Goal: Transaction & Acquisition: Purchase product/service

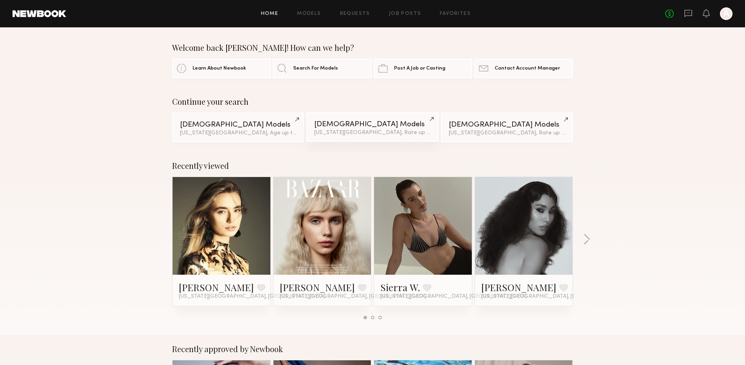
scroll to position [64, 0]
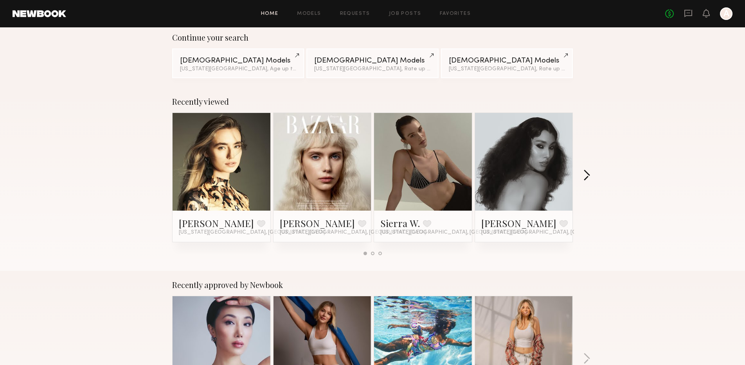
click at [585, 178] on button "button" at bounding box center [586, 176] width 7 height 13
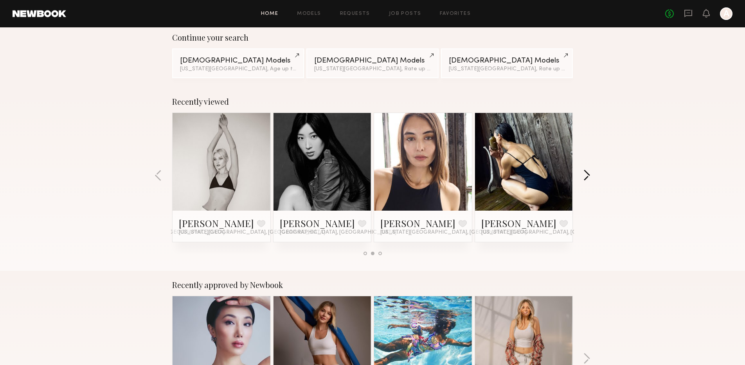
click at [585, 175] on button "button" at bounding box center [586, 176] width 7 height 13
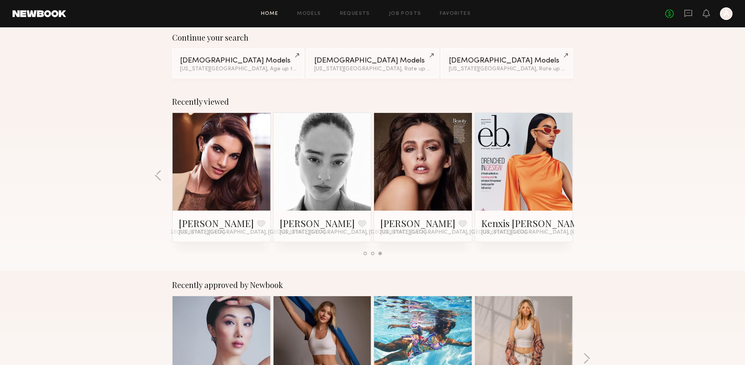
click at [233, 161] on link at bounding box center [221, 162] width 48 height 98
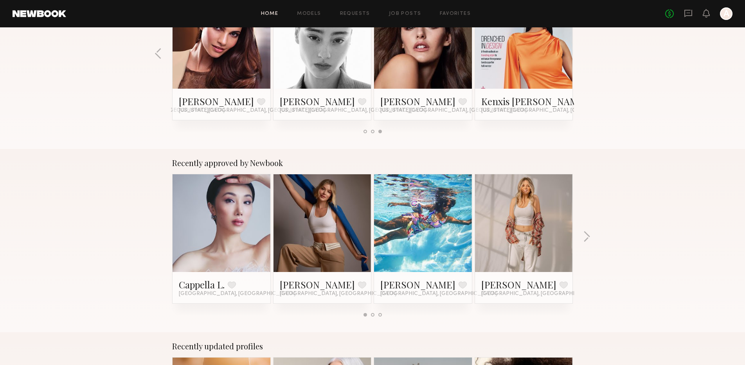
scroll to position [257, 0]
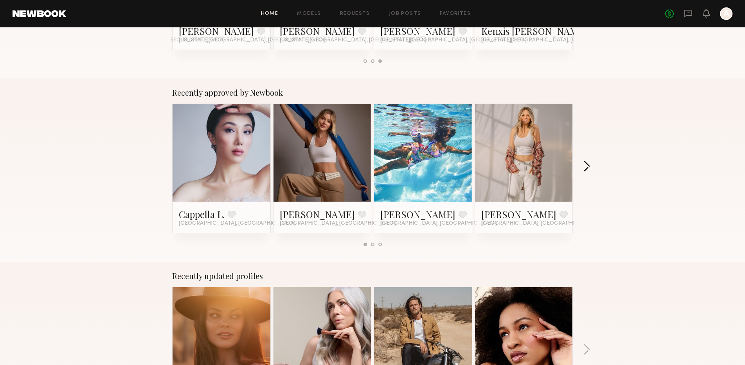
click at [587, 165] on button "button" at bounding box center [586, 167] width 7 height 13
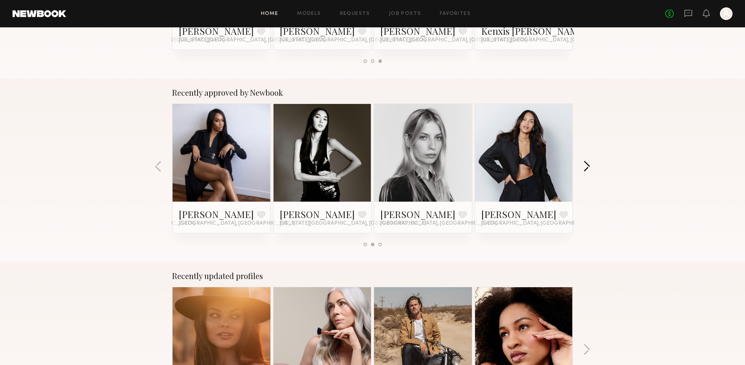
click at [588, 165] on button "button" at bounding box center [586, 167] width 7 height 13
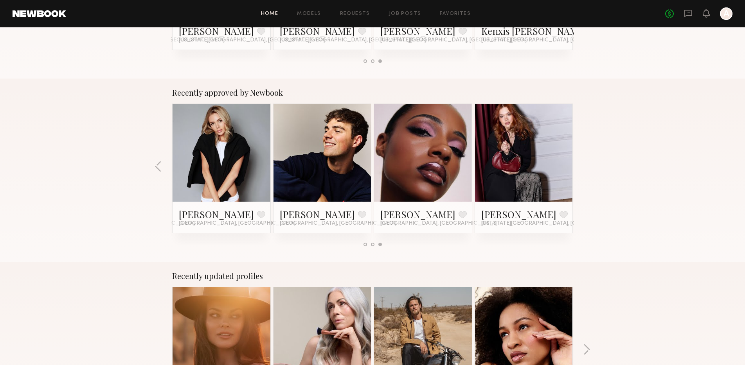
click at [589, 165] on div "Recently approved by Newbook Cappella L. Favorite Los Angeles, CA Kristina K. F…" at bounding box center [372, 170] width 745 height 183
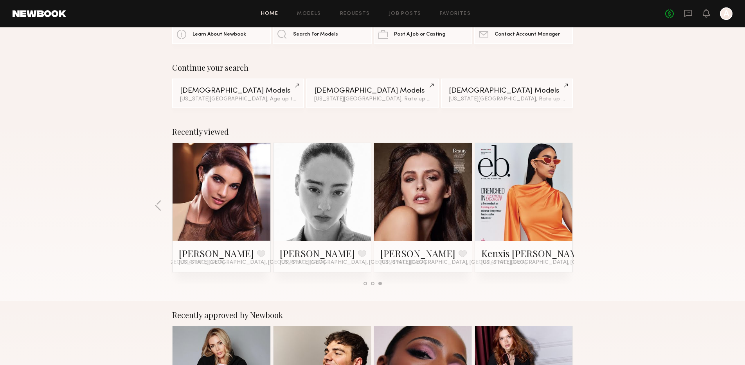
scroll to position [0, 0]
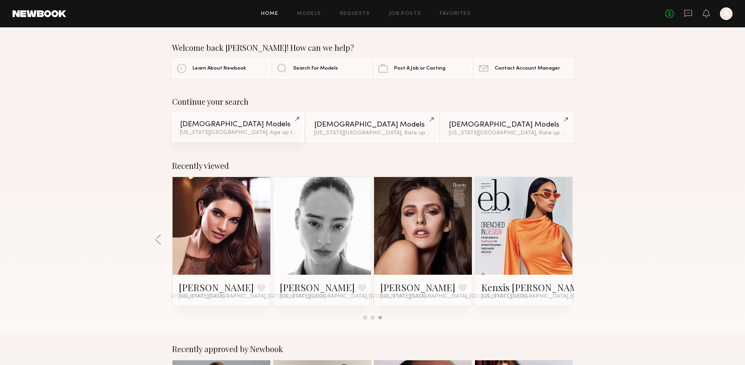
click at [237, 134] on div "[US_STATE][GEOGRAPHIC_DATA], Age up to [DEMOGRAPHIC_DATA]." at bounding box center [238, 132] width 116 height 5
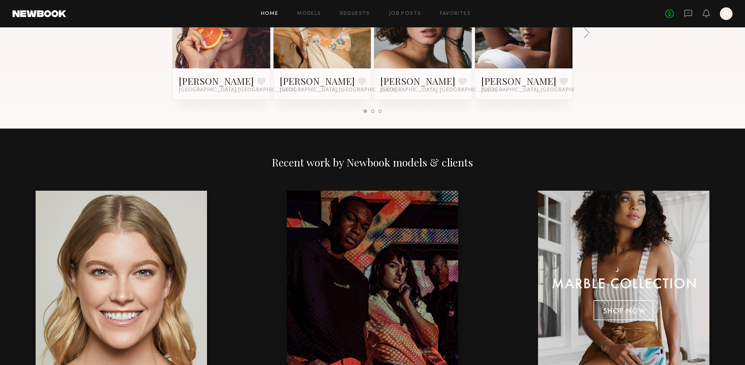
scroll to position [837, 0]
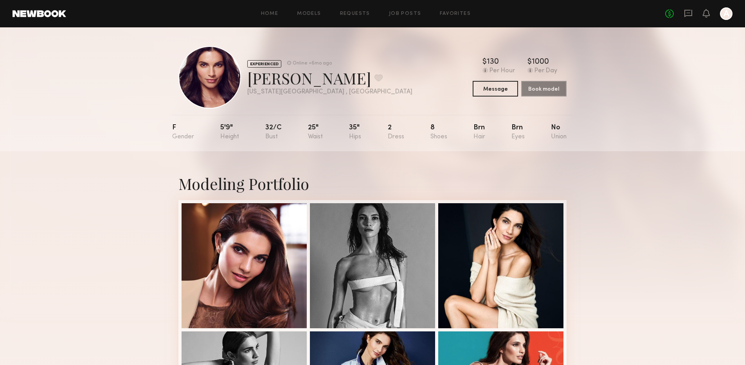
click at [729, 14] on div at bounding box center [726, 13] width 13 height 13
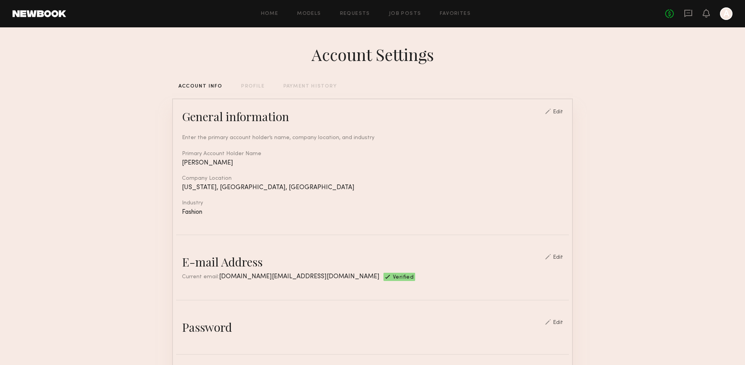
click at [253, 87] on div "PROFILE" at bounding box center [252, 86] width 23 height 5
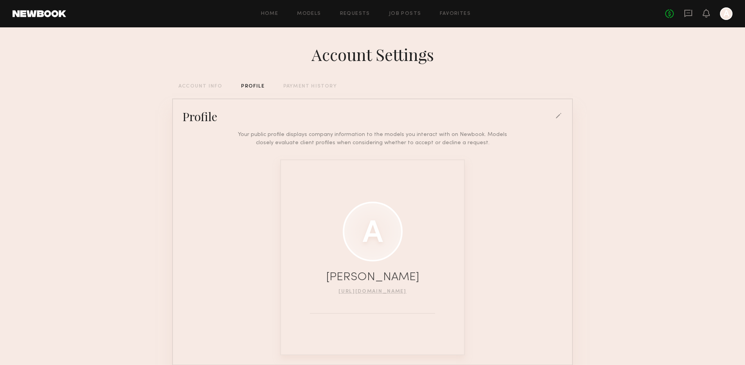
click at [361, 294] on div at bounding box center [372, 242] width 171 height 153
click at [361, 291] on link "[URL][DOMAIN_NAME]" at bounding box center [372, 291] width 68 height 5
click at [268, 11] on link "Home" at bounding box center [270, 13] width 18 height 5
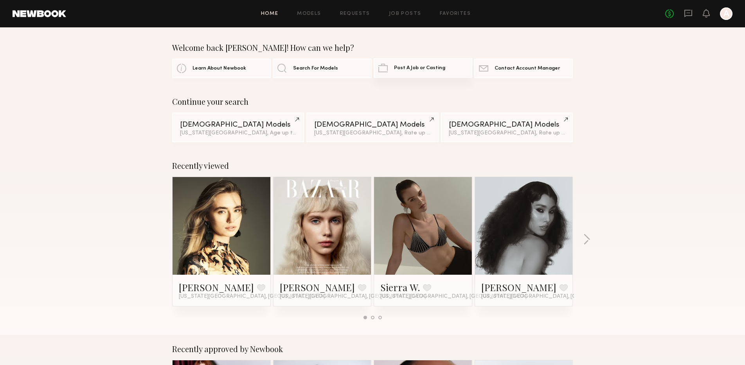
click at [409, 70] on link "Post A Job or Casting" at bounding box center [422, 68] width 99 height 20
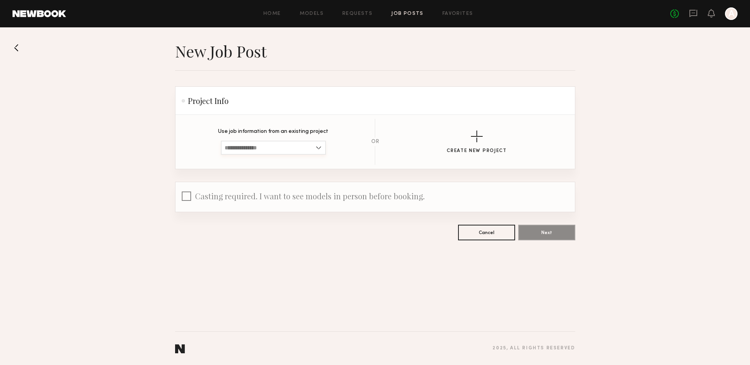
click at [301, 147] on input at bounding box center [273, 148] width 105 height 14
click at [123, 133] on section "New Job Post Project Info Use job information from an existing project No Past …" at bounding box center [375, 140] width 750 height 199
click at [187, 197] on div at bounding box center [186, 198] width 9 height 12
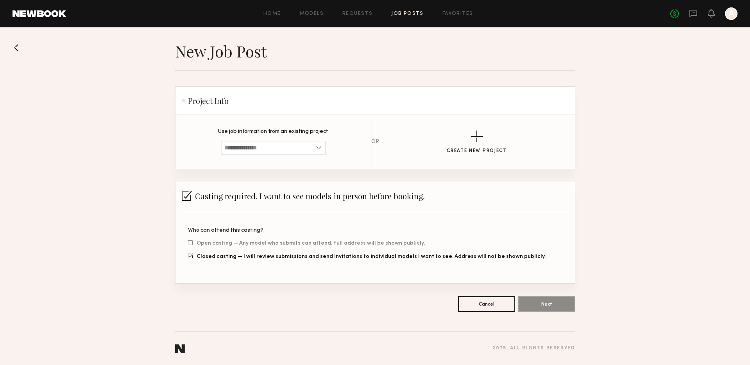
click at [410, 13] on link "Job Posts" at bounding box center [407, 13] width 32 height 5
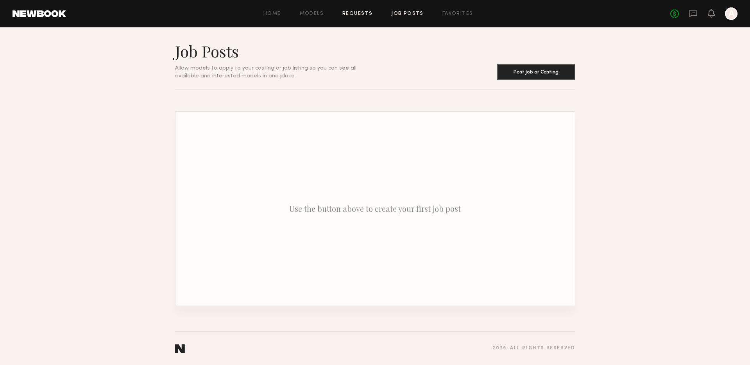
click at [359, 11] on link "Requests" at bounding box center [358, 13] width 30 height 5
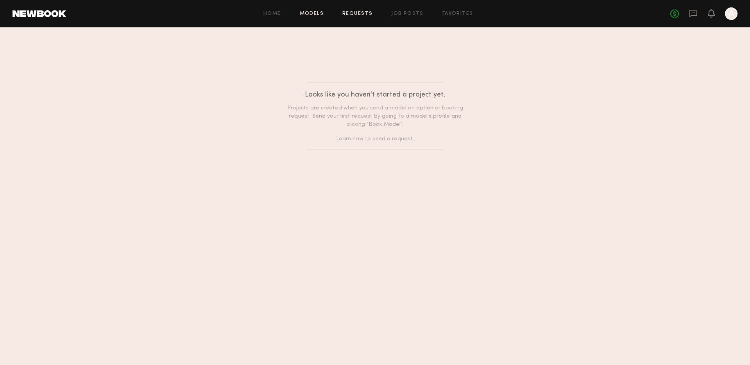
click at [323, 13] on link "Models" at bounding box center [312, 13] width 24 height 5
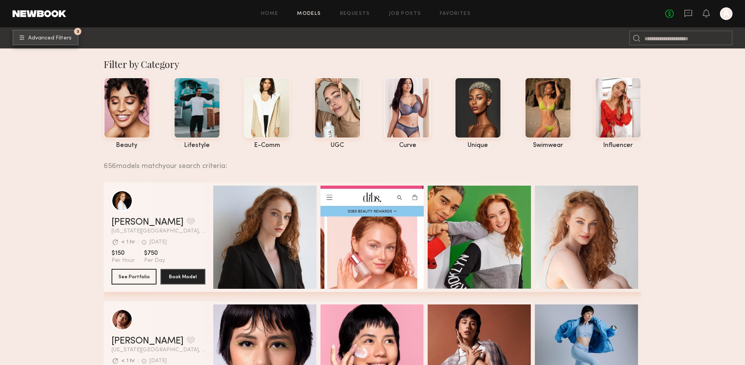
click at [50, 36] on span "Advanced Filters" at bounding box center [49, 38] width 43 height 5
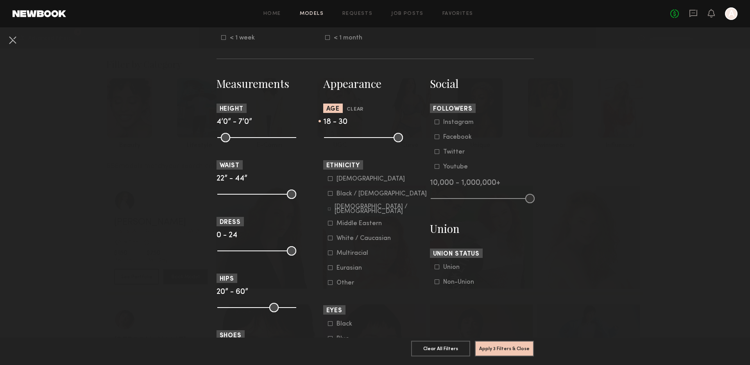
scroll to position [298, 0]
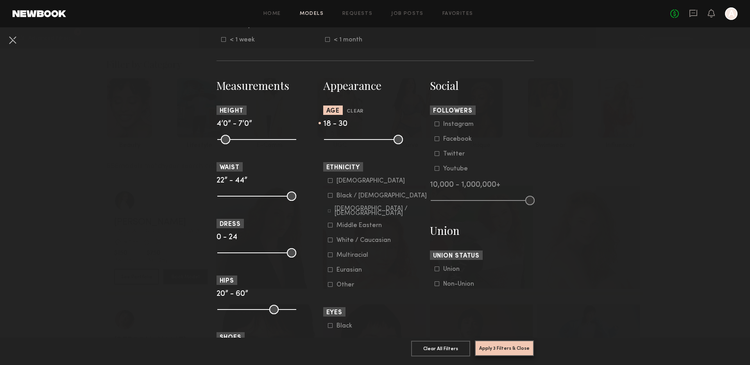
click at [501, 346] on button "Apply 3 Filters & Close" at bounding box center [504, 349] width 59 height 16
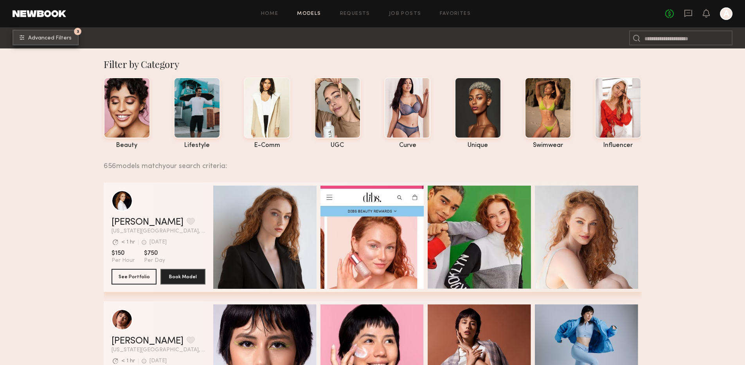
click at [44, 36] on span "Advanced Filters" at bounding box center [49, 38] width 43 height 5
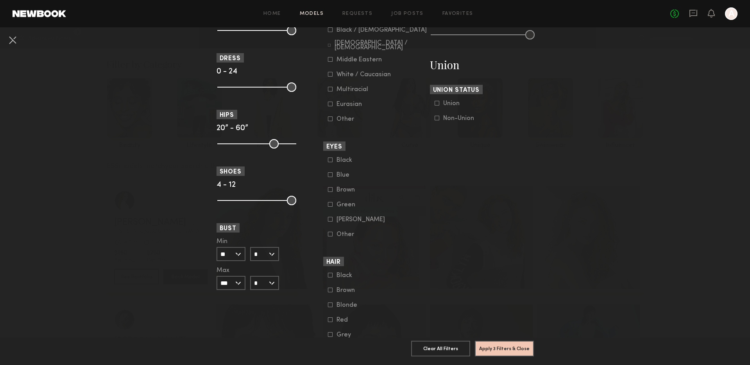
scroll to position [419, 0]
